Goal: Obtain resource: Download file/media

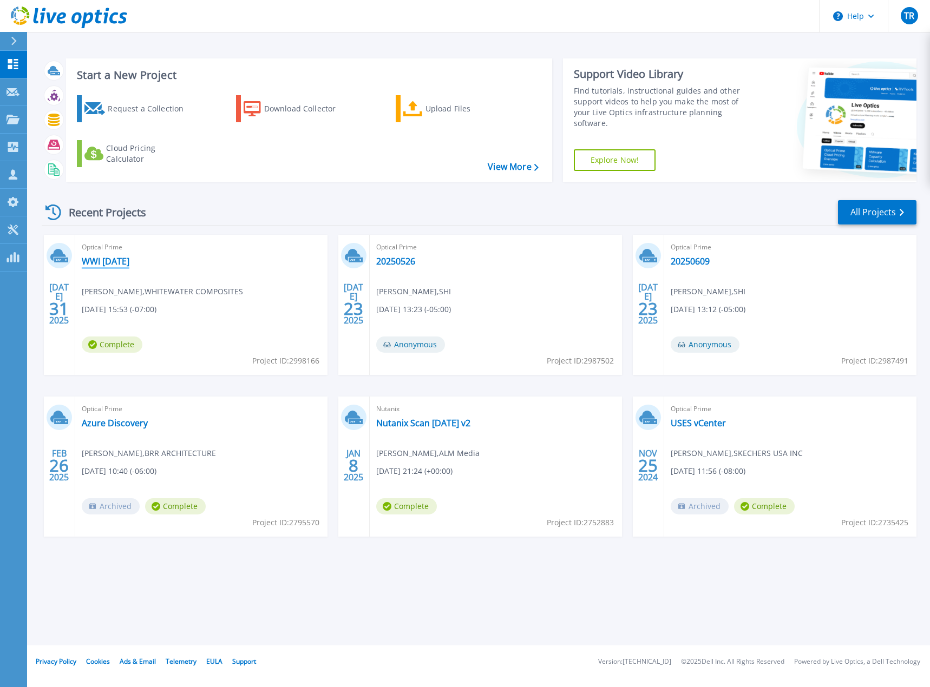
click at [118, 260] on link "WWI [DATE]" at bounding box center [106, 261] width 48 height 11
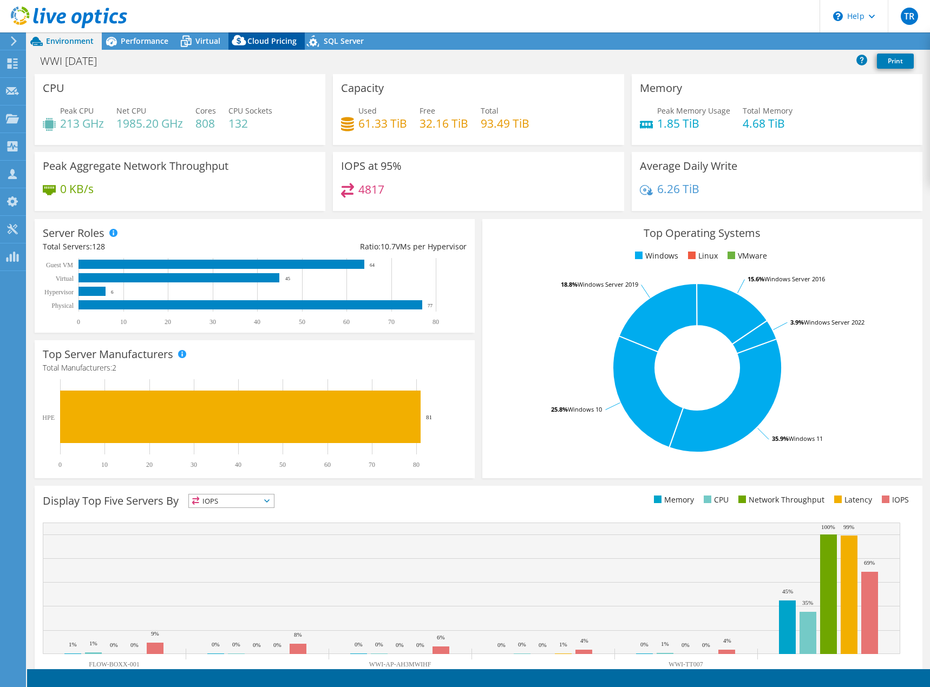
select select "USD"
click at [279, 45] on span "Cloud Pricing" at bounding box center [271, 41] width 49 height 10
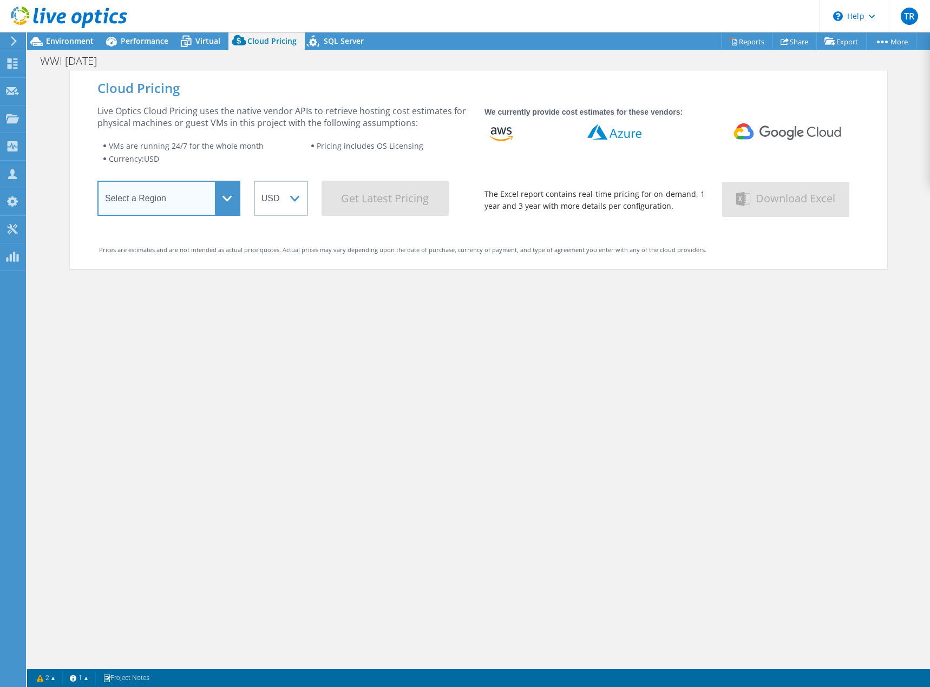
click at [206, 193] on select "Select a Region [GEOGRAPHIC_DATA] ([GEOGRAPHIC_DATA]) [GEOGRAPHIC_DATA] ([GEOGR…" at bounding box center [168, 198] width 143 height 35
select select "USEast"
click at [97, 185] on select "Select a Region [GEOGRAPHIC_DATA] ([GEOGRAPHIC_DATA]) [GEOGRAPHIC_DATA] ([GEOGR…" at bounding box center [168, 198] width 143 height 35
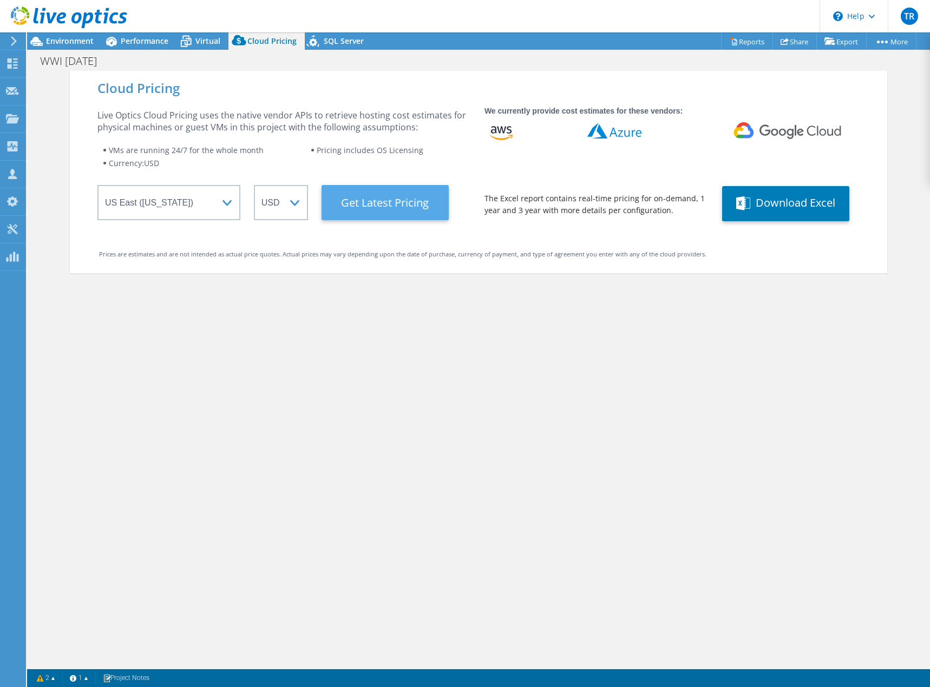
click at [416, 212] on Latest "Get Latest Pricing" at bounding box center [384, 202] width 127 height 35
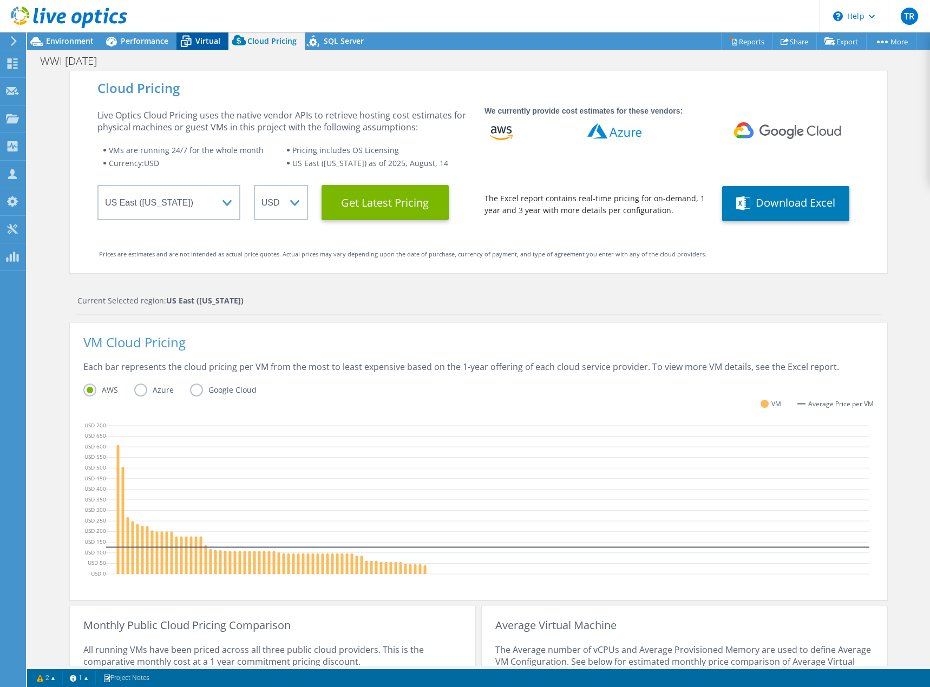
click at [187, 36] on icon at bounding box center [185, 38] width 7 height 4
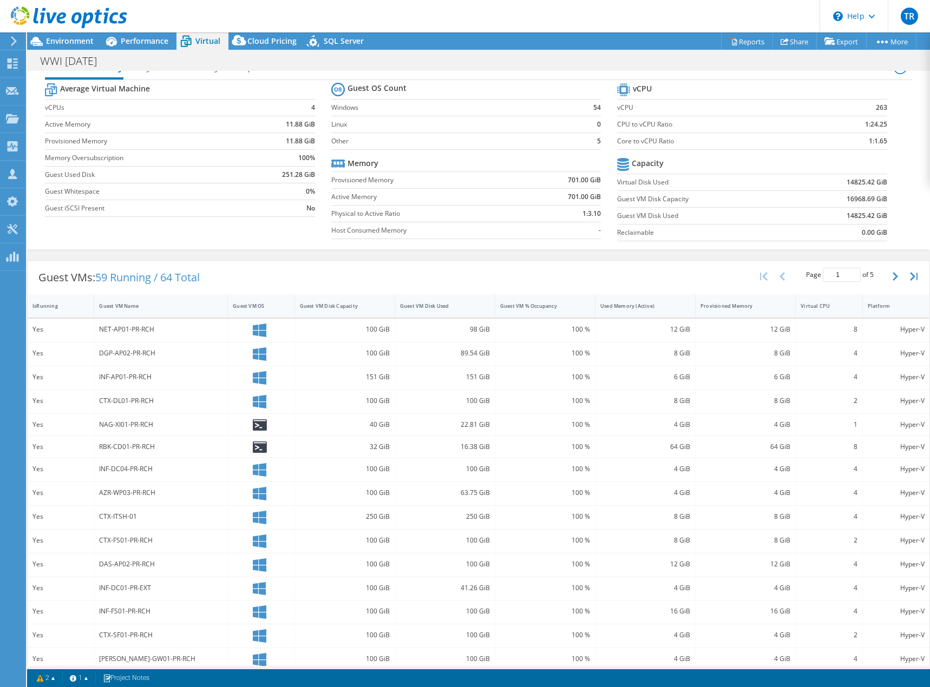
scroll to position [35, 0]
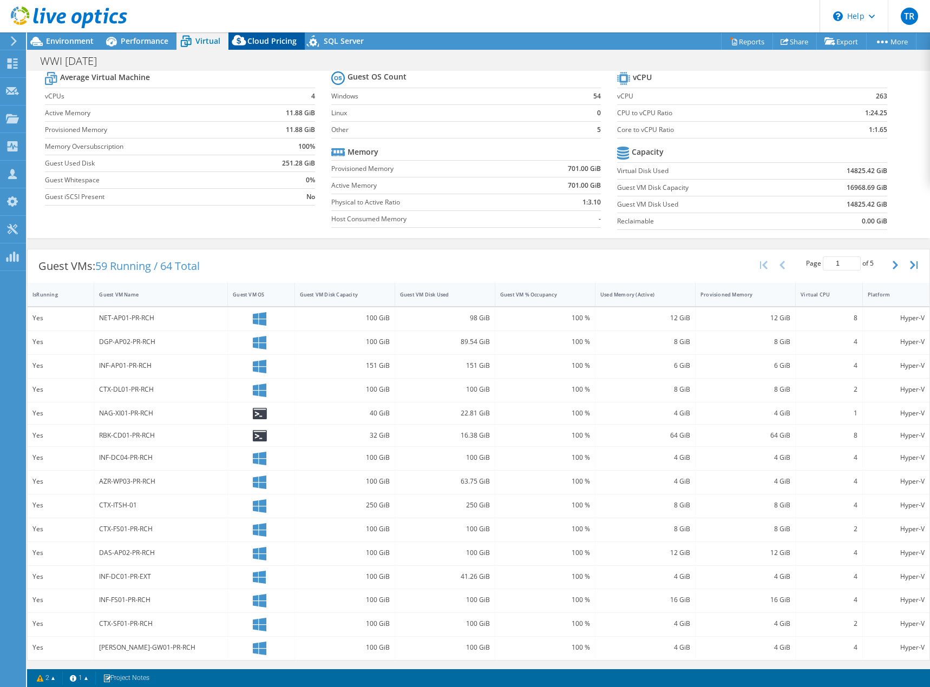
click at [289, 42] on span "Cloud Pricing" at bounding box center [271, 41] width 49 height 10
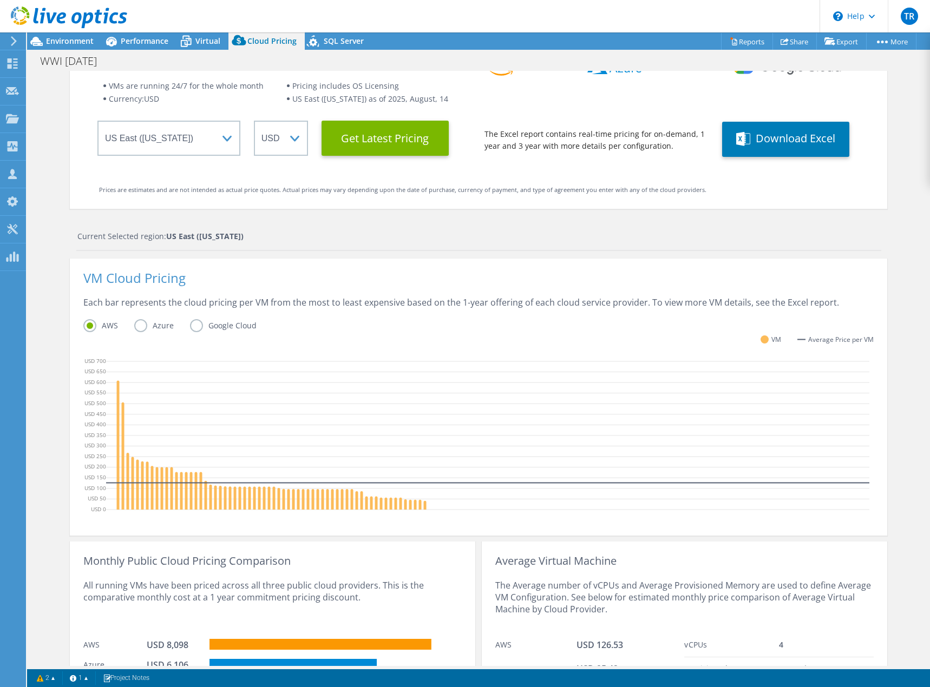
scroll to position [0, 0]
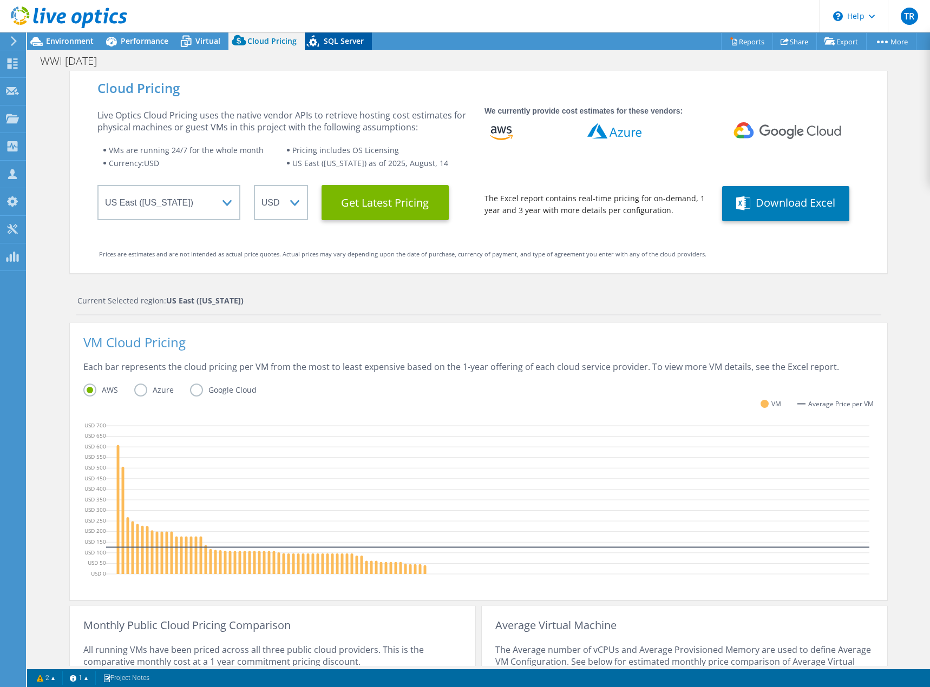
click at [321, 36] on icon at bounding box center [314, 43] width 19 height 22
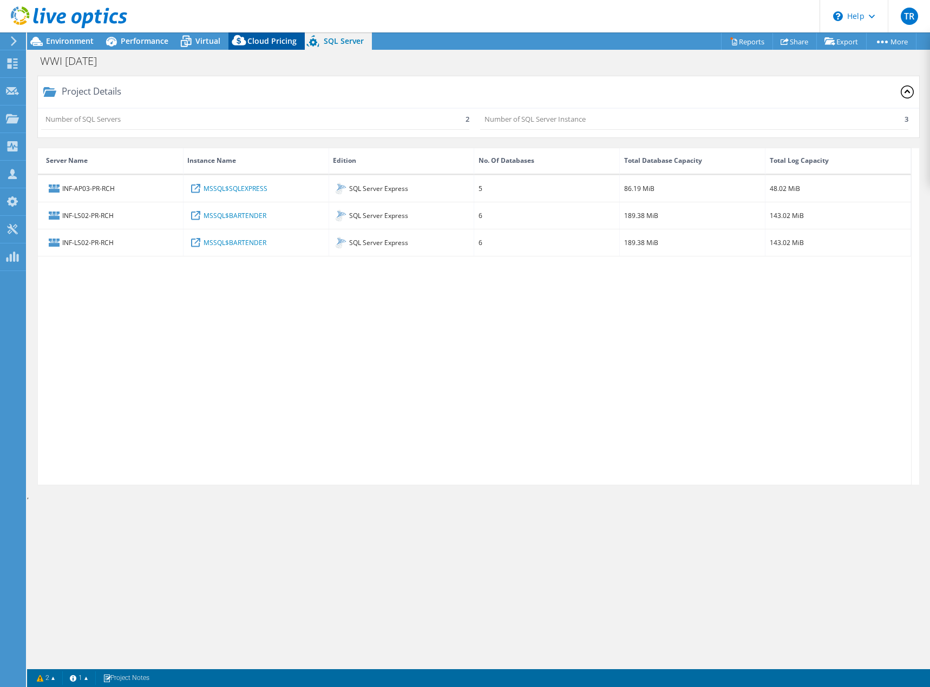
click at [251, 41] on span "Cloud Pricing" at bounding box center [271, 41] width 49 height 10
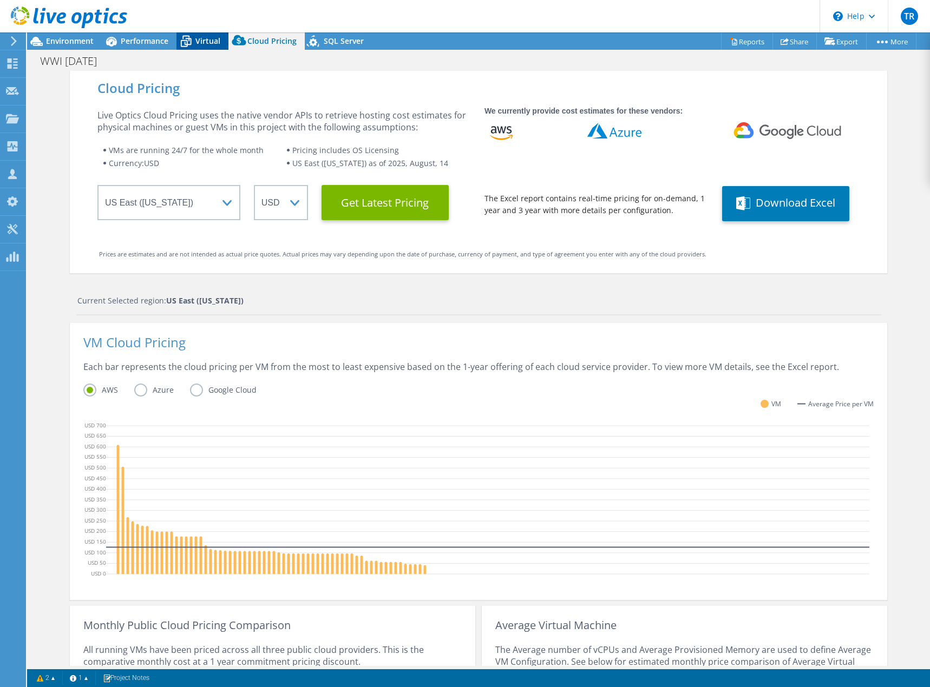
click at [198, 42] on span "Virtual" at bounding box center [207, 41] width 25 height 10
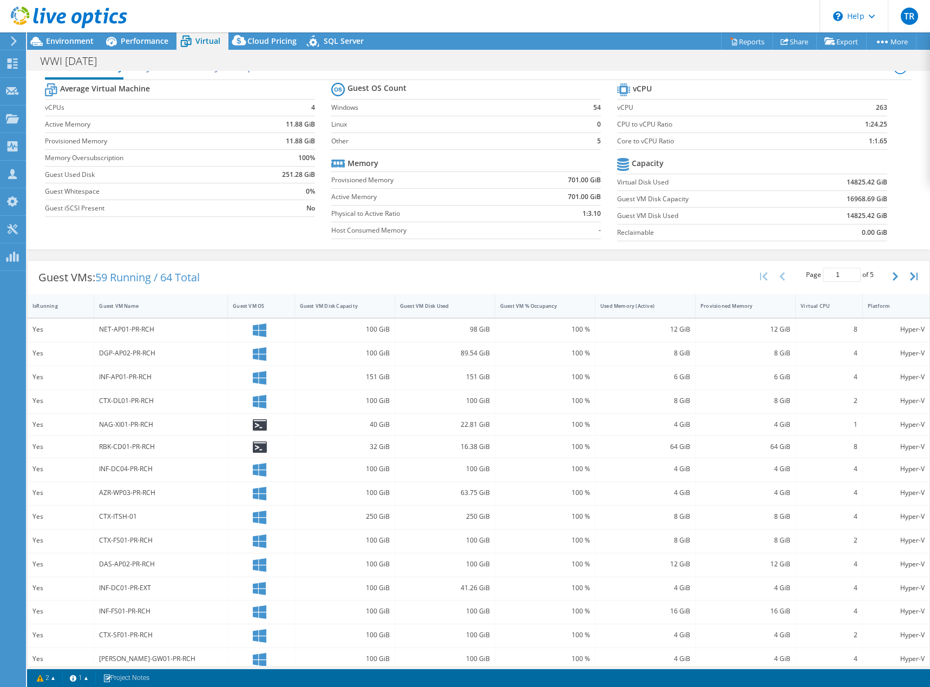
scroll to position [35, 0]
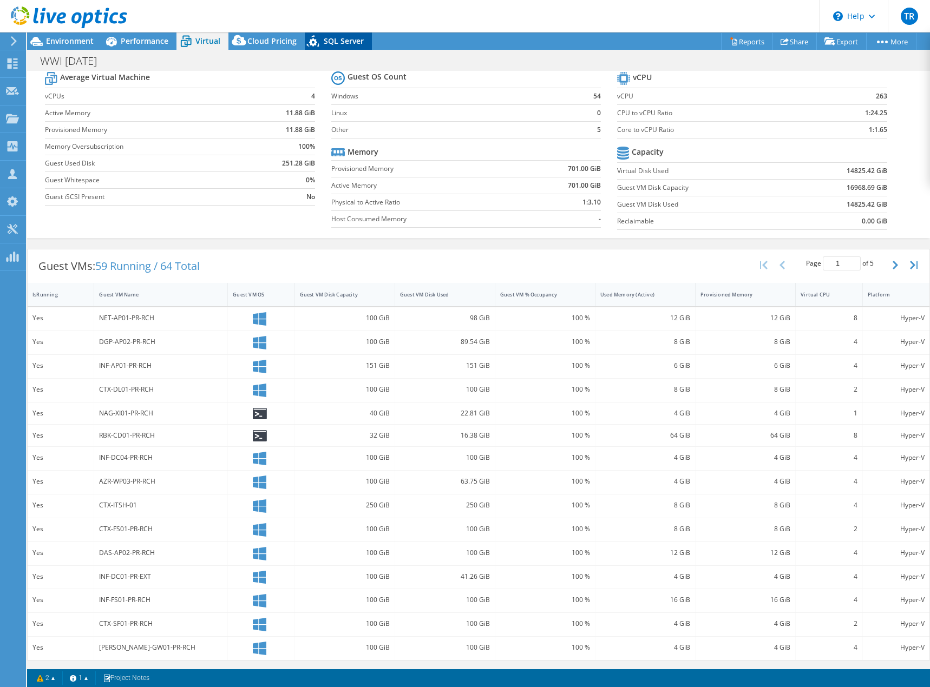
click at [337, 41] on span "SQL Server" at bounding box center [344, 41] width 40 height 10
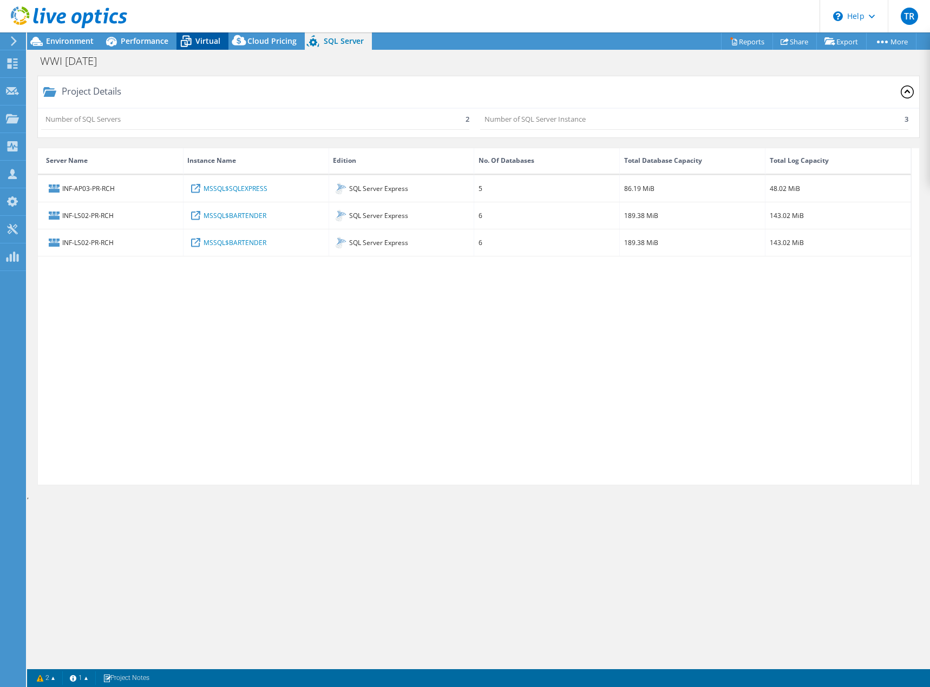
click at [205, 39] on span "Virtual" at bounding box center [207, 41] width 25 height 10
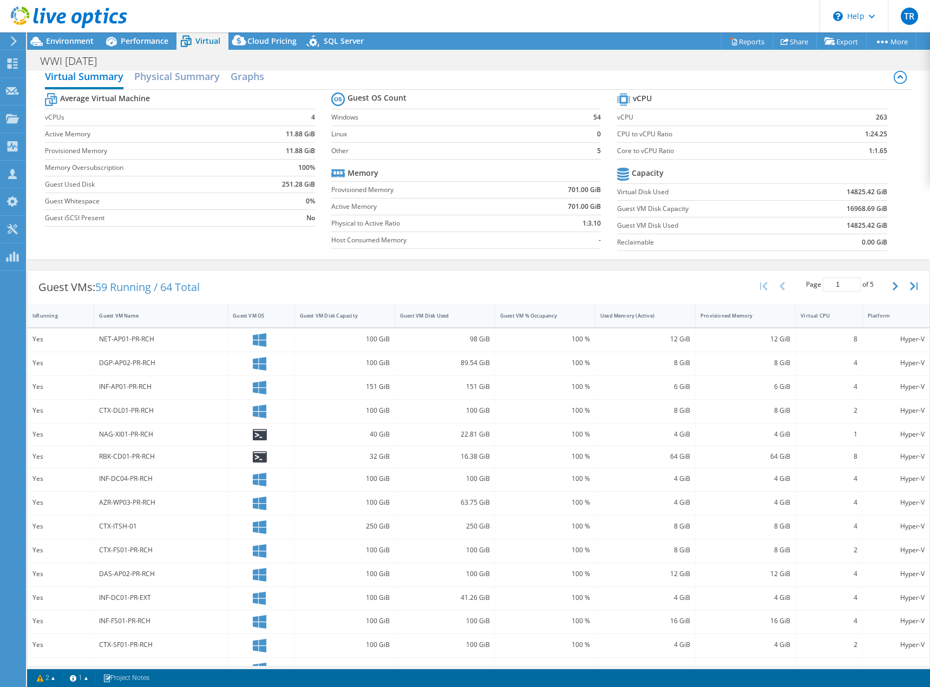
scroll to position [35, 0]
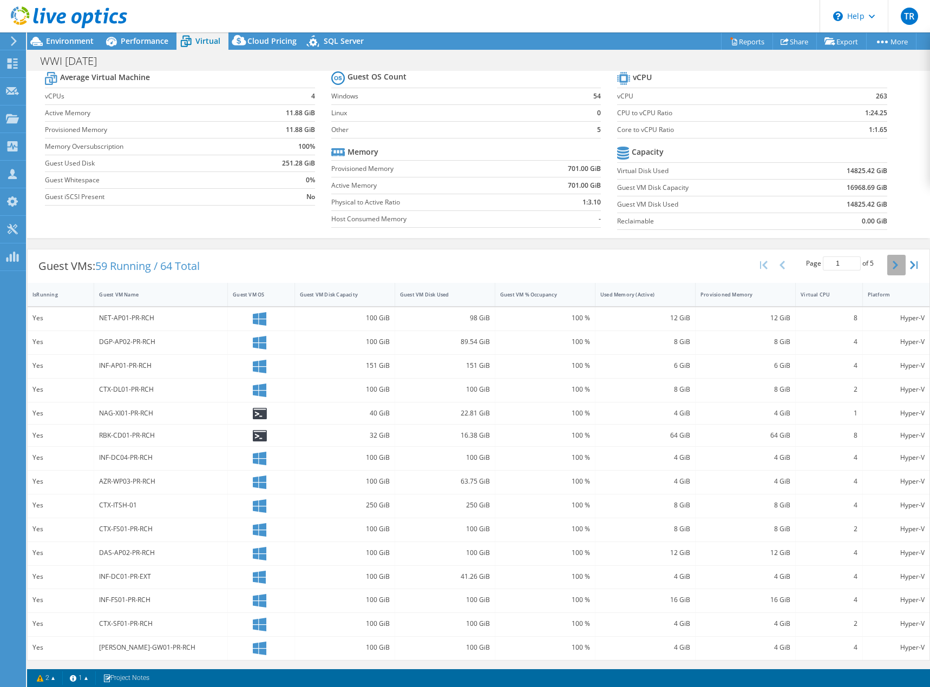
click at [892, 264] on icon "button" at bounding box center [894, 265] width 5 height 9
click at [892, 264] on icon "button" at bounding box center [894, 266] width 5 height 9
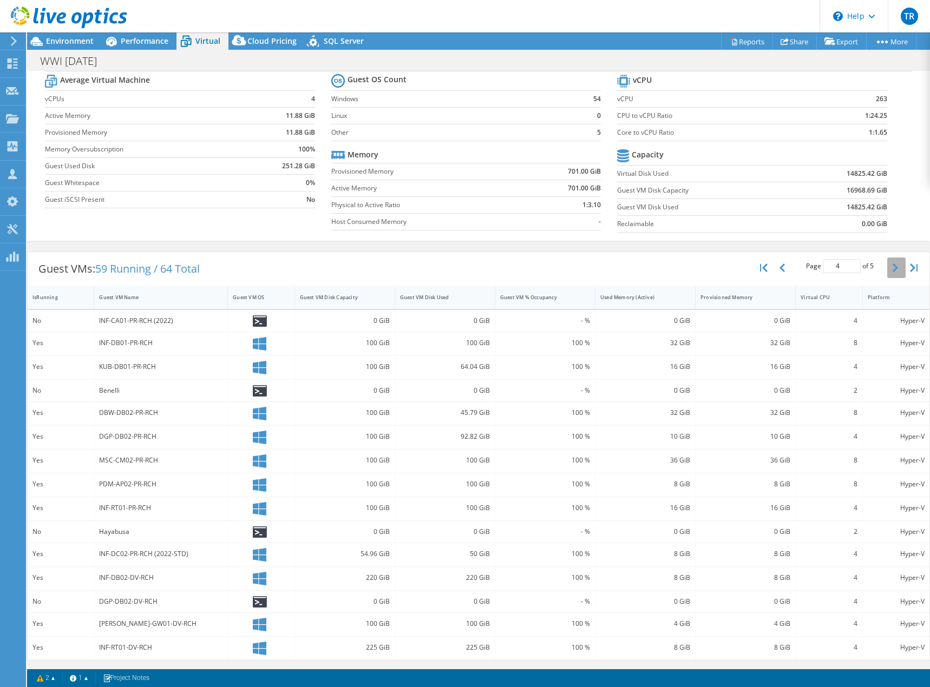
click at [892, 264] on icon "button" at bounding box center [894, 268] width 5 height 9
type input "5"
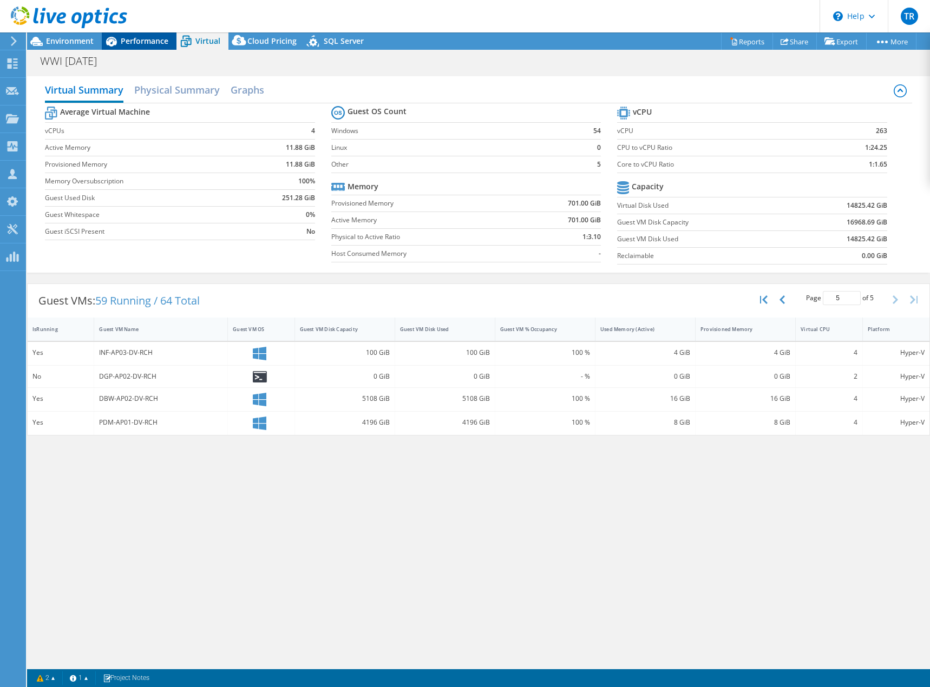
click at [120, 36] on icon at bounding box center [111, 41] width 19 height 19
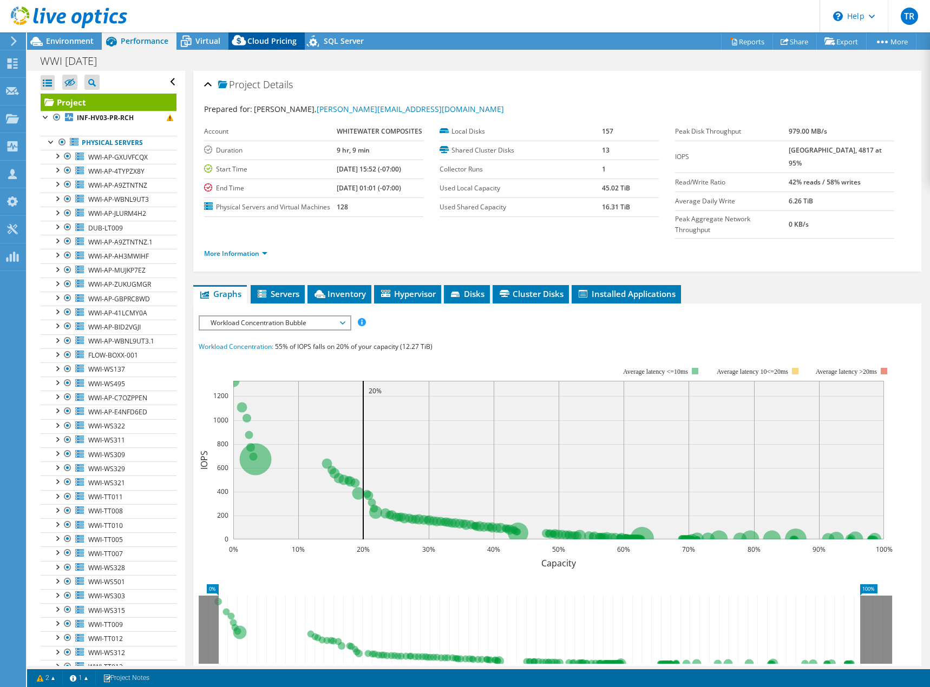
click at [252, 38] on span "Cloud Pricing" at bounding box center [271, 41] width 49 height 10
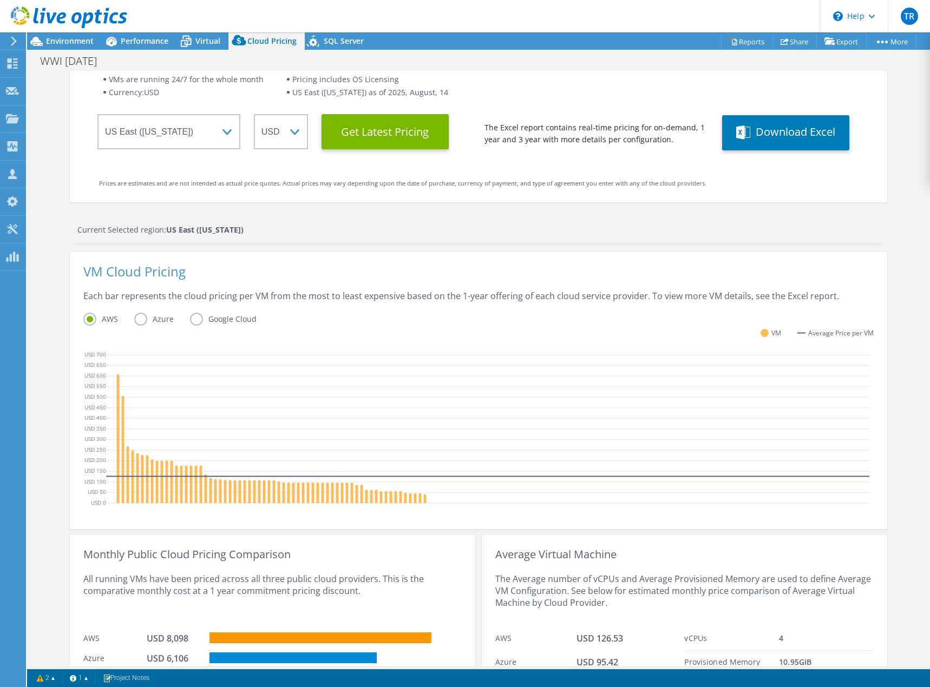
scroll to position [142, 0]
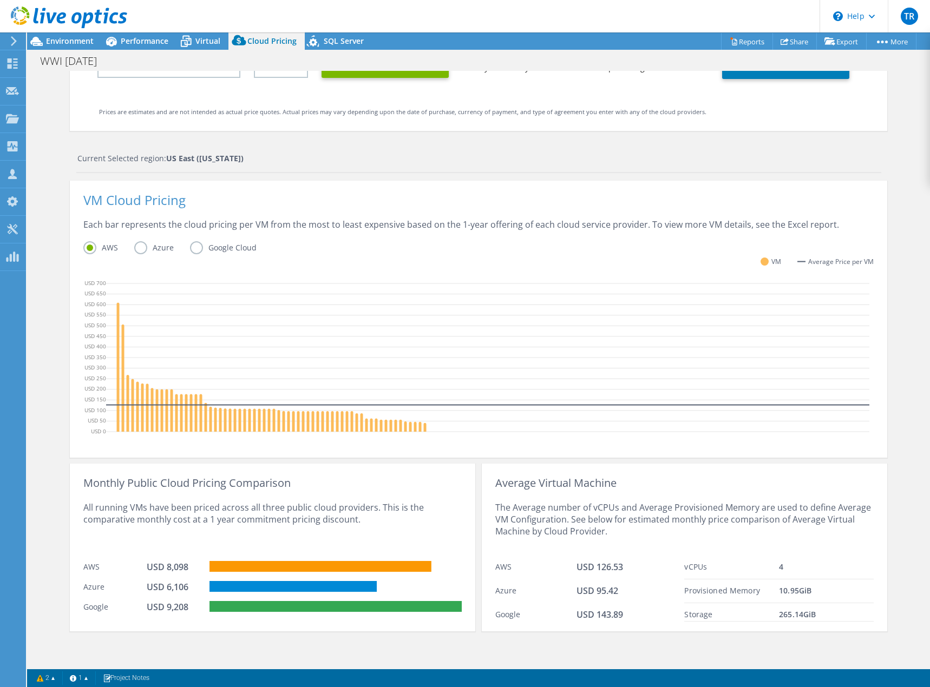
click at [244, 640] on div "Cloud Pricing Live Optics Cloud Pricing uses the native vendor APIs to retrieve…" at bounding box center [478, 298] width 817 height 738
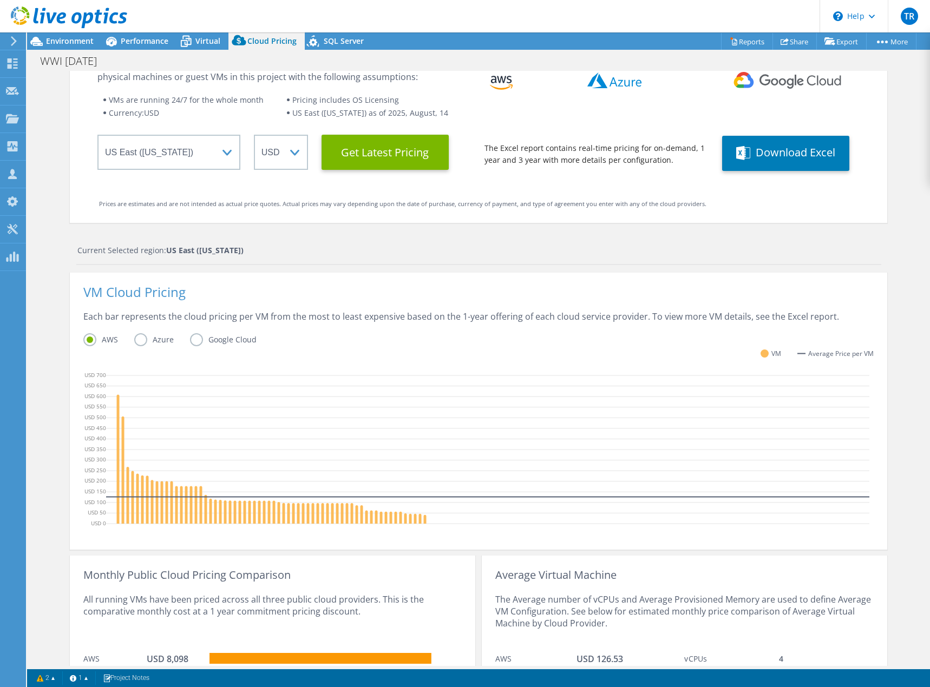
scroll to position [0, 0]
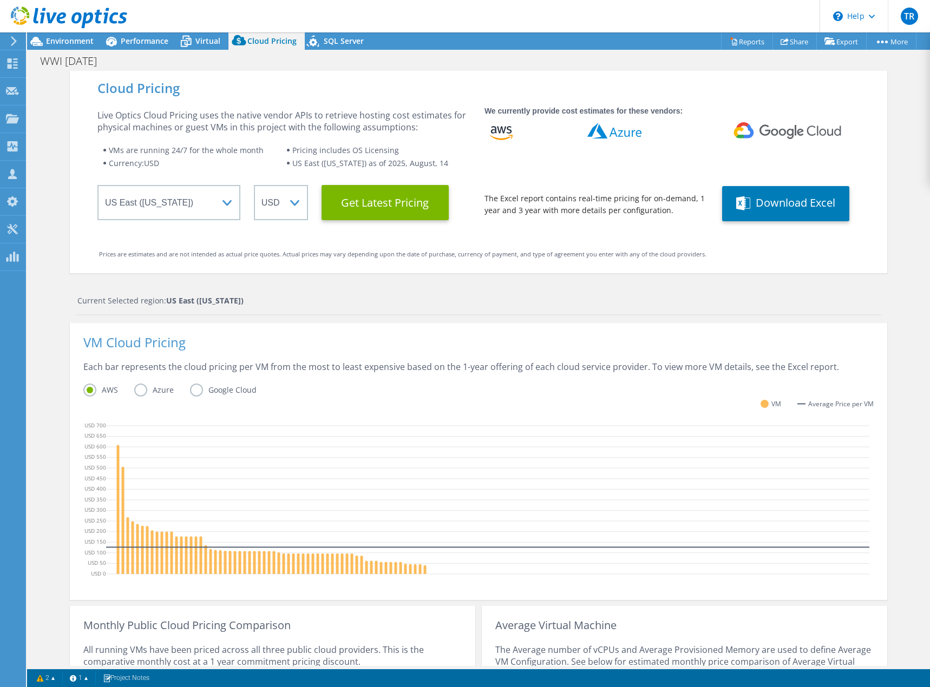
click at [66, 35] on div at bounding box center [63, 18] width 127 height 36
click at [83, 36] on span "Environment" at bounding box center [70, 41] width 48 height 10
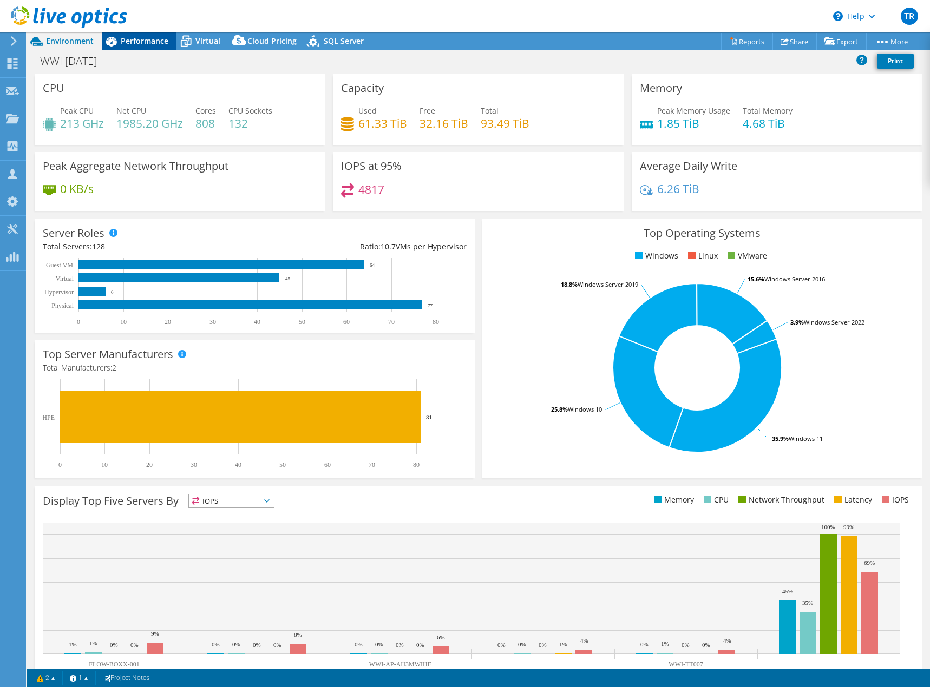
click at [131, 38] on span "Performance" at bounding box center [145, 41] width 48 height 10
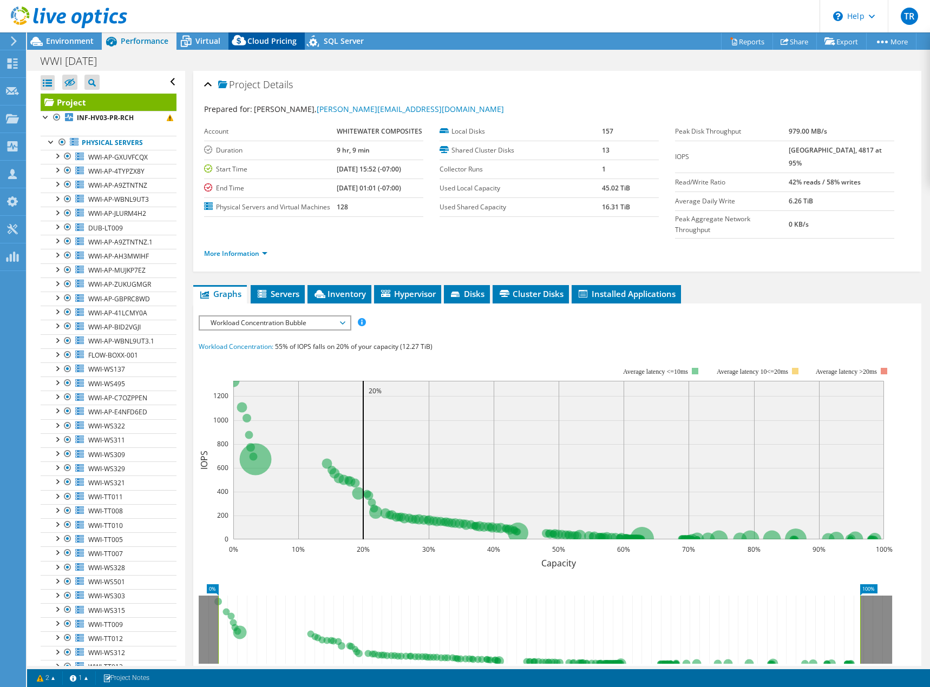
click at [256, 36] on span "Cloud Pricing" at bounding box center [271, 41] width 49 height 10
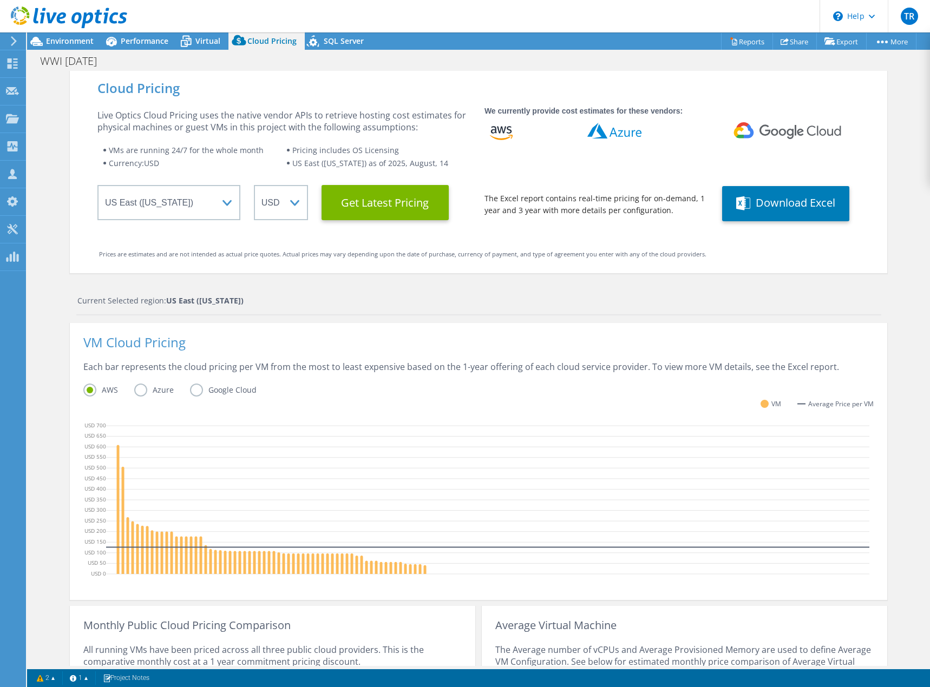
click at [480, 313] on div "Current Selected region: [GEOGRAPHIC_DATA] ([US_STATE])" at bounding box center [478, 305] width 805 height 21
click at [883, 224] on div "Cloud Pricing Live Optics Cloud Pricing uses the native vendor APIs to retrieve…" at bounding box center [478, 440] width 903 height 738
click at [739, 42] on link "Reports" at bounding box center [747, 41] width 52 height 17
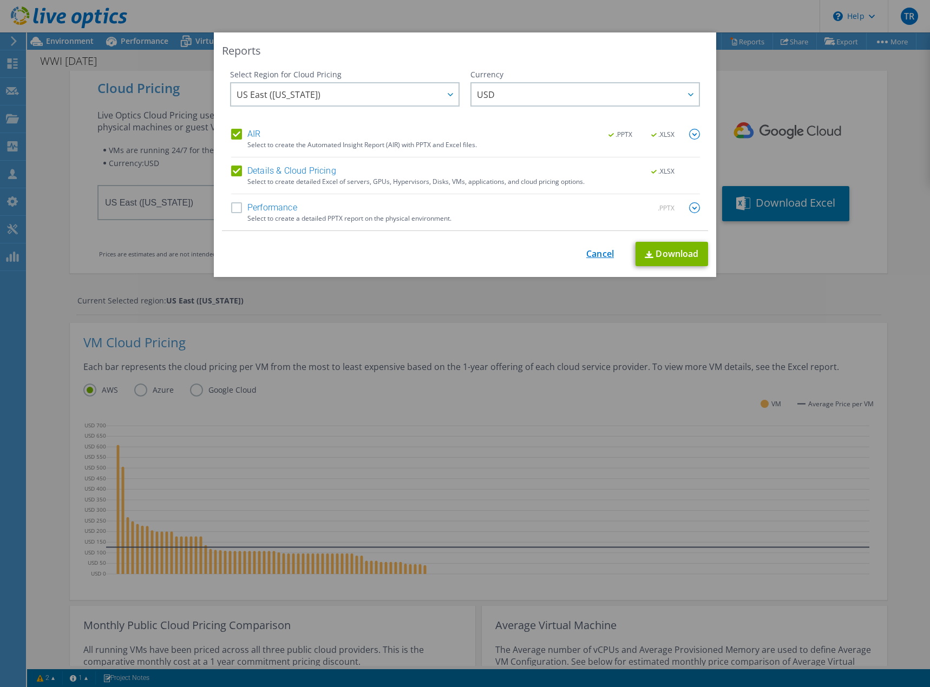
click at [587, 258] on link "Cancel" at bounding box center [600, 254] width 28 height 10
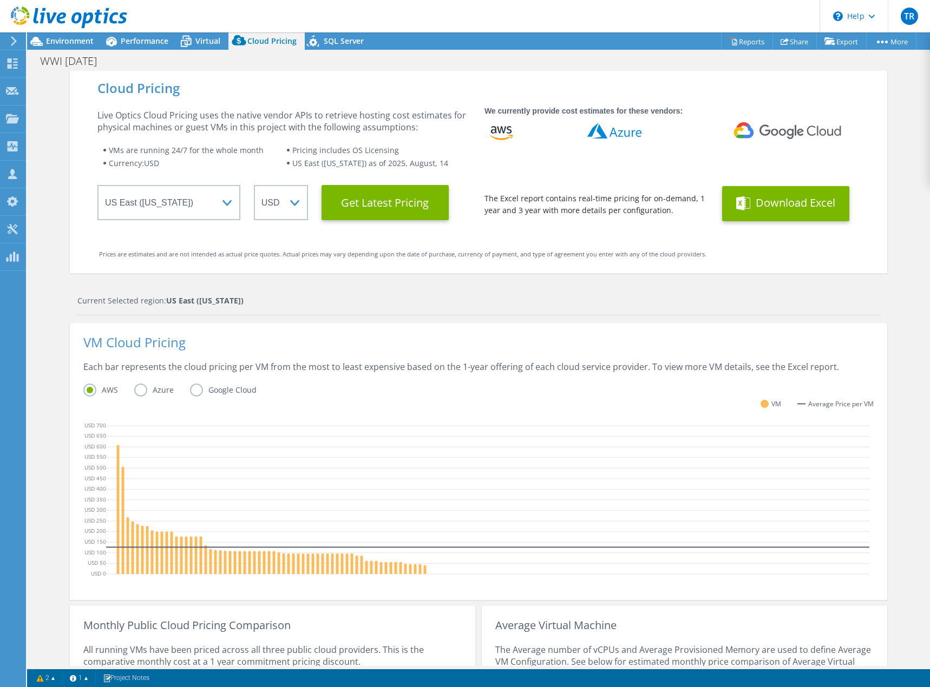
click at [779, 200] on button "Download Excel" at bounding box center [785, 203] width 127 height 35
